Goal: Check status: Check status

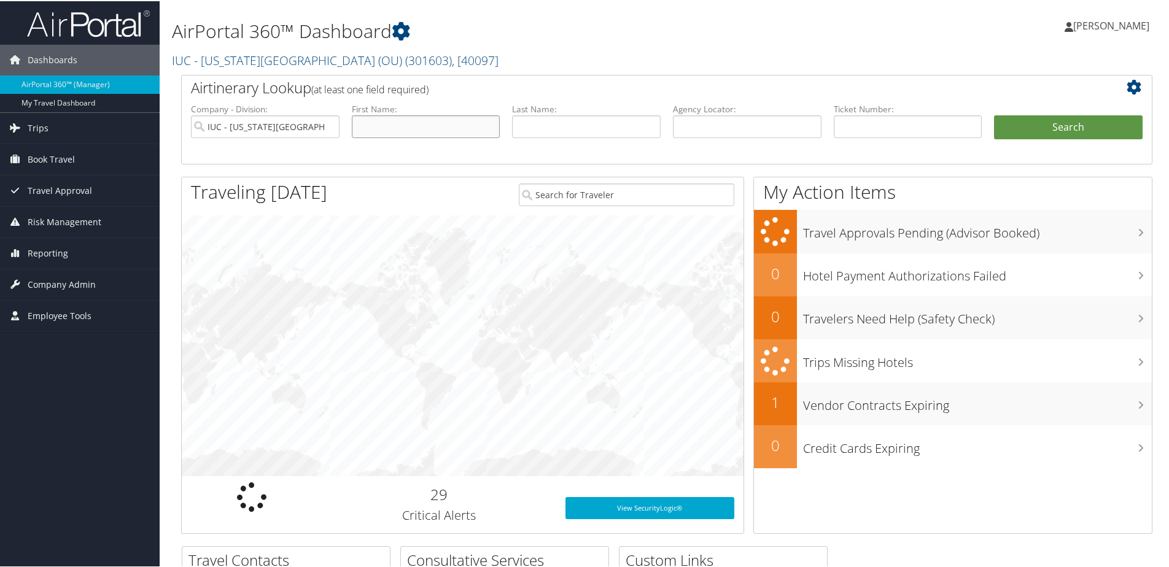
click at [369, 127] on input "text" at bounding box center [426, 125] width 149 height 23
type input "[PERSON_NAME]"
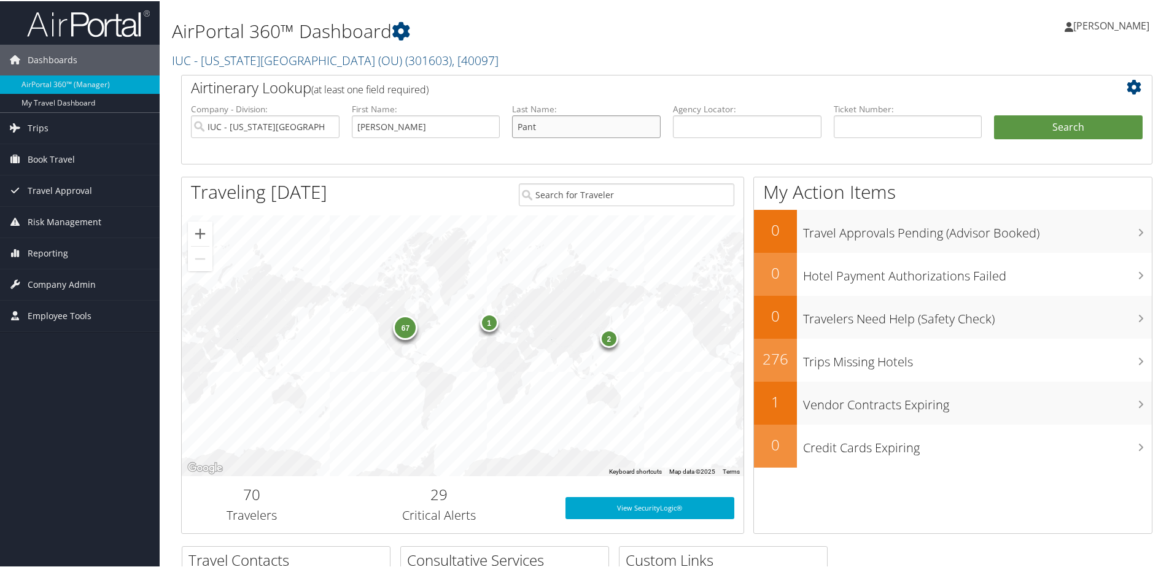
type input "Pant"
click at [1042, 112] on ul "Company - Division: IUC - Ohio University (OU) First Name: Saumya Last Name: Pa…" at bounding box center [667, 132] width 964 height 61
click at [1052, 126] on button "Search" at bounding box center [1068, 126] width 149 height 25
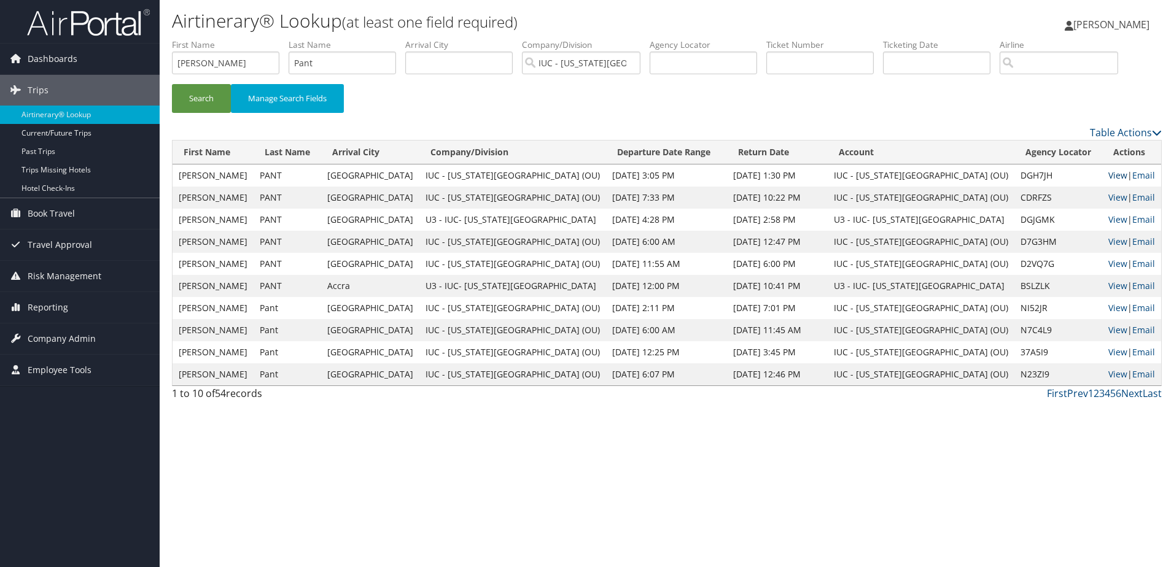
click at [1109, 173] on link "View" at bounding box center [1118, 176] width 19 height 12
click at [1109, 194] on link "View" at bounding box center [1118, 198] width 19 height 12
click at [1109, 220] on link "View" at bounding box center [1118, 220] width 19 height 12
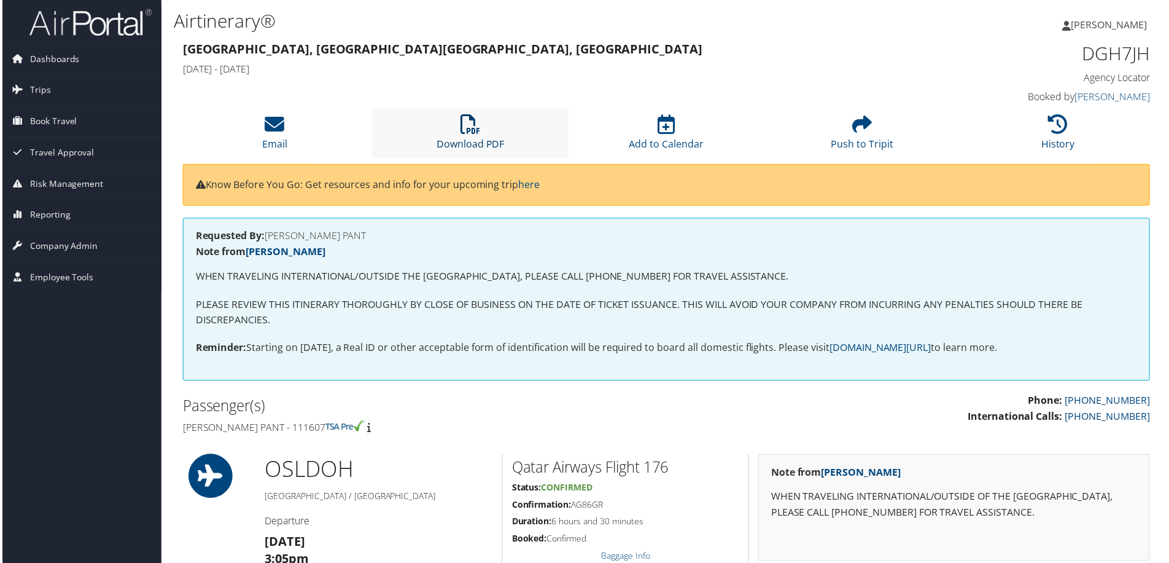
click at [480, 139] on link "Download PDF" at bounding box center [470, 136] width 68 height 29
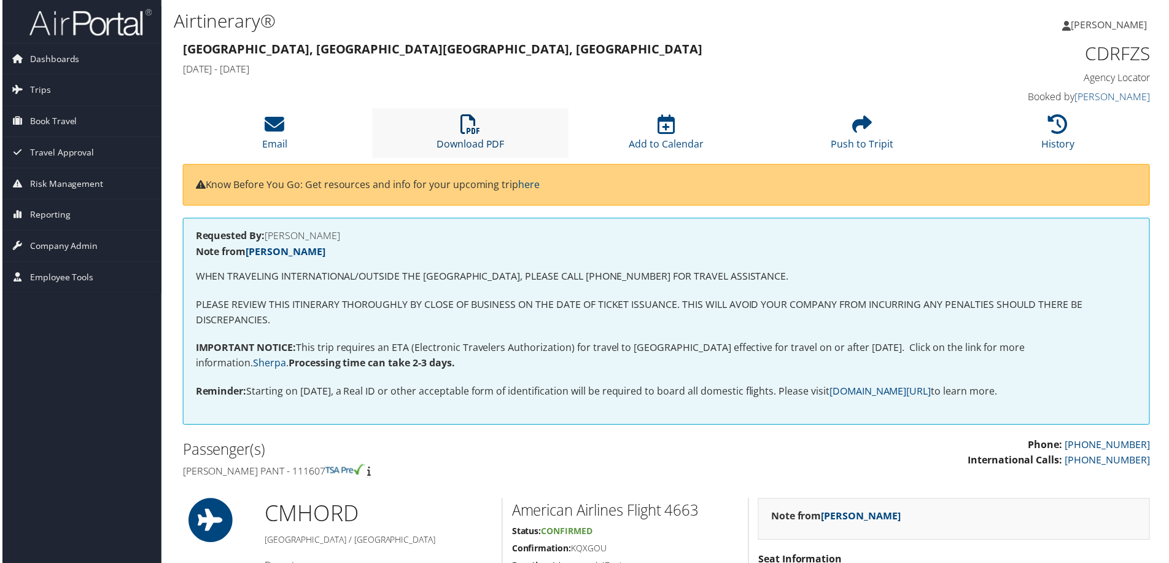
click at [469, 141] on link "Download PDF" at bounding box center [470, 136] width 68 height 29
